Goal: Understand process/instructions: Learn how to perform a task or action

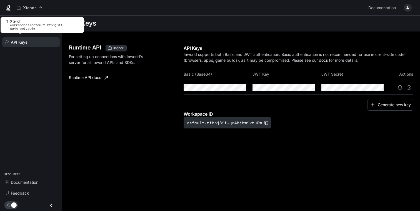
click at [13, 8] on div "Xtendr Documentation Documentation" at bounding box center [210, 8] width 420 height 16
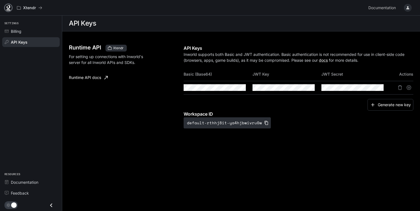
click at [9, 9] on icon at bounding box center [9, 8] width 6 height 6
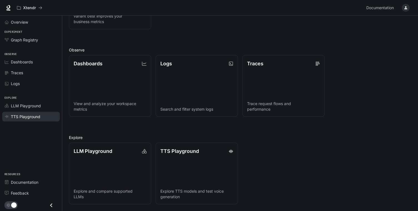
click at [35, 113] on link "TTS Playground" at bounding box center [31, 117] width 58 height 10
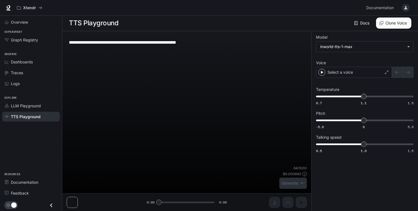
scroll to position [0, 0]
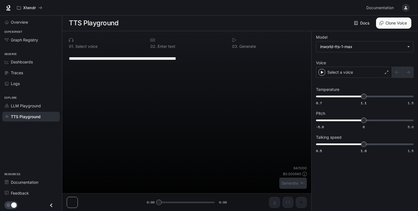
type textarea "**********"
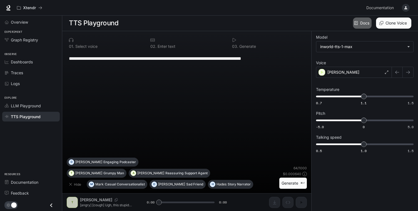
click at [367, 21] on link "Docs" at bounding box center [362, 23] width 19 height 11
